Goal: Task Accomplishment & Management: Complete application form

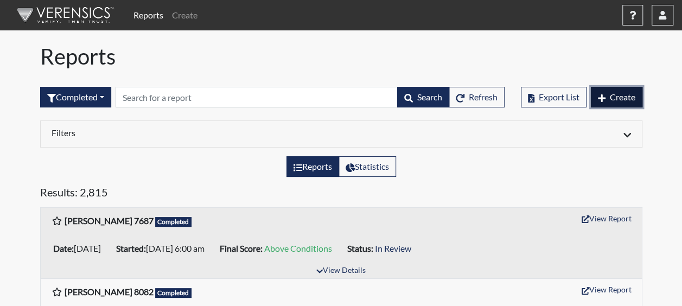
click at [624, 93] on span "Create" at bounding box center [622, 97] width 25 height 10
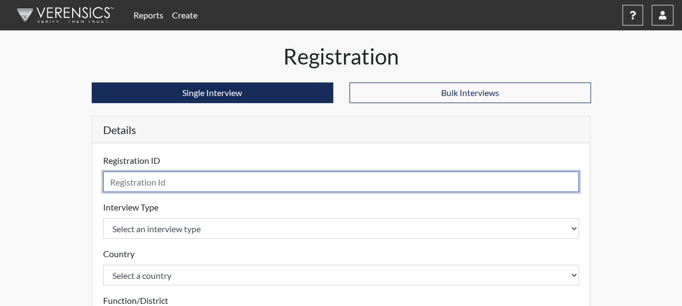
click at [118, 176] on input "text" at bounding box center [341, 181] width 476 height 21
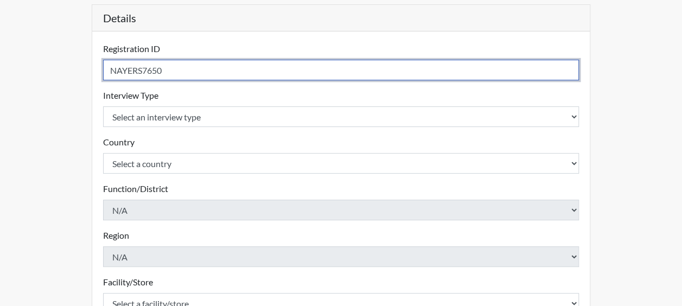
scroll to position [109, 0]
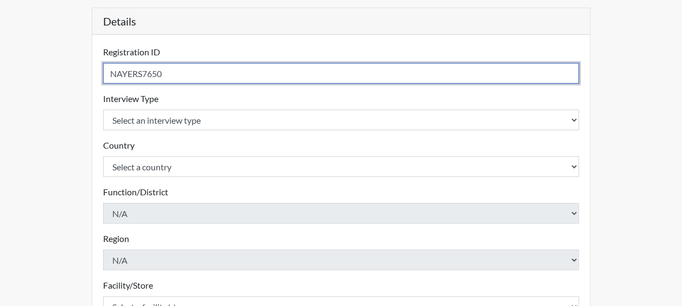
type input "NAYERS7650"
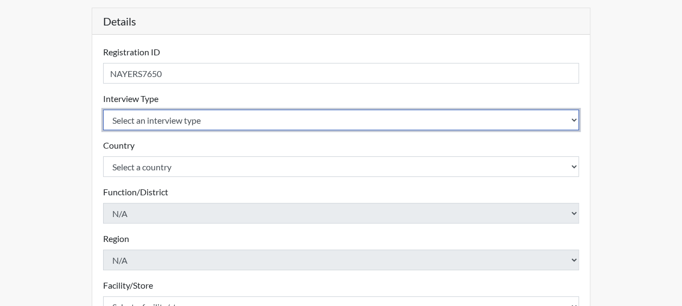
click at [176, 112] on select "Select an interview type Corrections Pre-Employment" at bounding box center [341, 120] width 476 height 21
select select "ff733e93-e1bf-11ea-9c9f-0eff0cf7eb8f"
click at [103, 110] on select "Select an interview type Corrections Pre-Employment" at bounding box center [341, 120] width 476 height 21
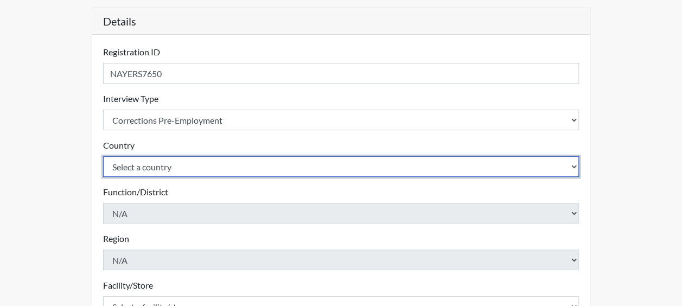
click at [142, 161] on select "Select a country [GEOGRAPHIC_DATA] [GEOGRAPHIC_DATA]" at bounding box center [341, 166] width 476 height 21
select select "united-states-of-[GEOGRAPHIC_DATA]"
click at [103, 156] on select "Select a country [GEOGRAPHIC_DATA] [GEOGRAPHIC_DATA]" at bounding box center [341, 166] width 476 height 21
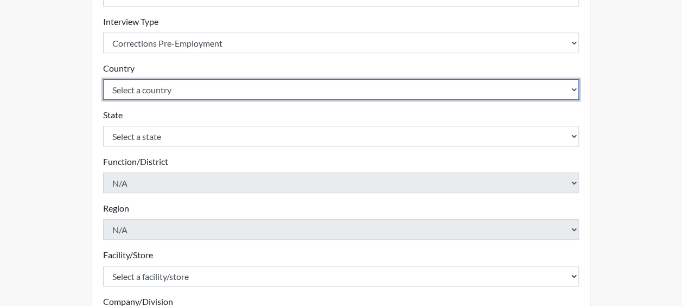
scroll to position [217, 0]
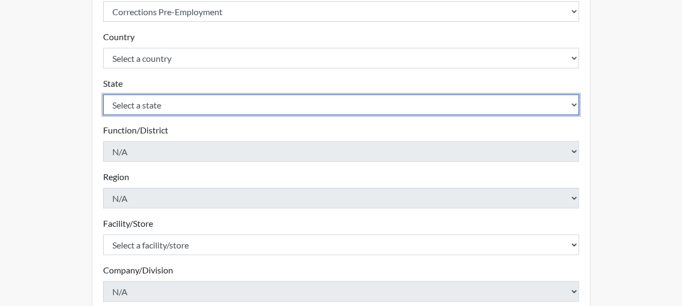
click at [151, 110] on select "Select a state [US_STATE] [US_STATE] [US_STATE] [US_STATE] [US_STATE] [US_STATE…" at bounding box center [341, 104] width 476 height 21
select select "SC"
click at [103, 94] on select "Select a state [US_STATE] [US_STATE] [US_STATE] [US_STATE] [US_STATE] [US_STATE…" at bounding box center [341, 104] width 476 height 21
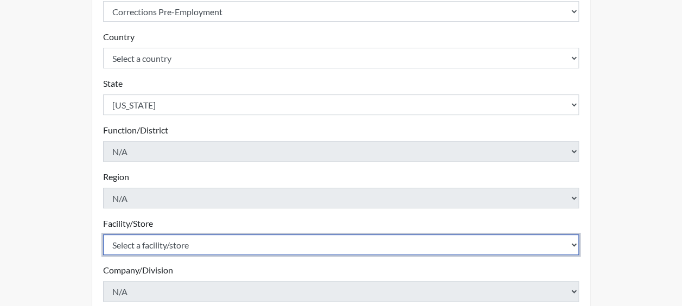
click at [167, 240] on select "Select a facility/store [GEOGRAPHIC_DATA] CI Broad River CI [PERSON_NAME] CI Di…" at bounding box center [341, 244] width 476 height 21
select select "e65c35f8-7a86-4895-8b3d-ac57a8e9252b"
click at [103, 234] on select "Select a facility/store [GEOGRAPHIC_DATA] CI Broad River CI [PERSON_NAME] CI Di…" at bounding box center [341, 244] width 476 height 21
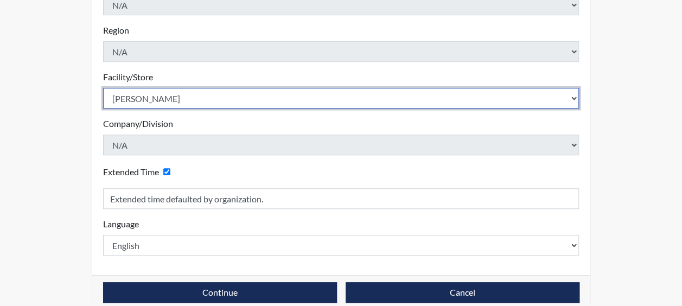
scroll to position [379, 0]
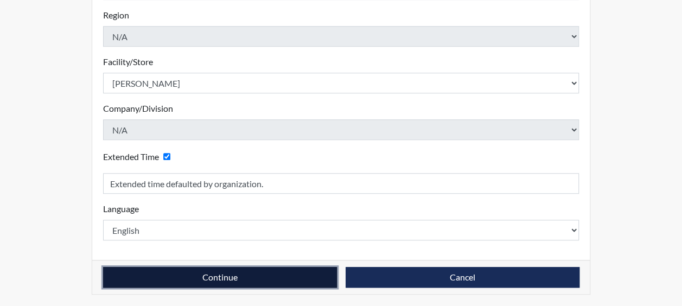
click at [278, 282] on button "Continue" at bounding box center [220, 277] width 234 height 21
